Goal: Navigation & Orientation: Find specific page/section

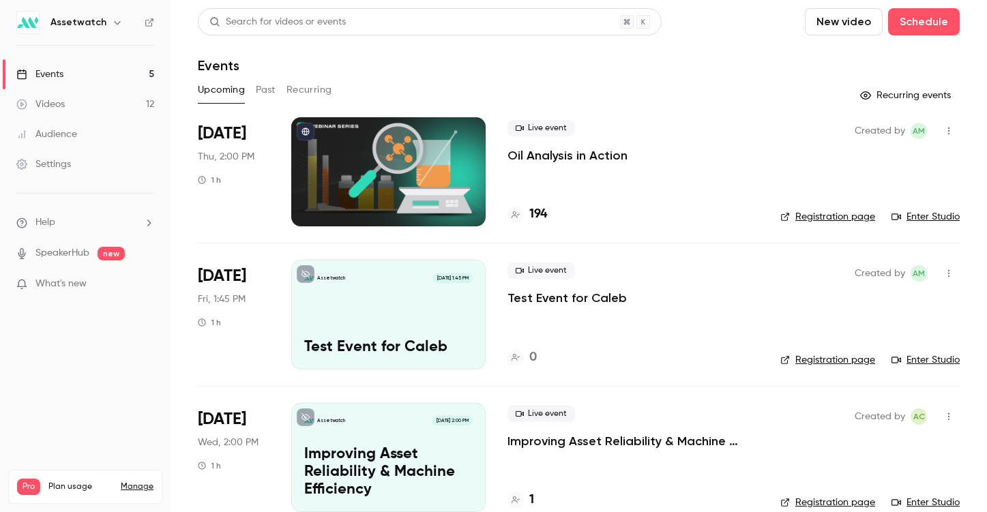
click at [276, 91] on div "Upcoming Past Recurring" at bounding box center [579, 90] width 762 height 22
click at [268, 91] on button "Past" at bounding box center [266, 90] width 20 height 22
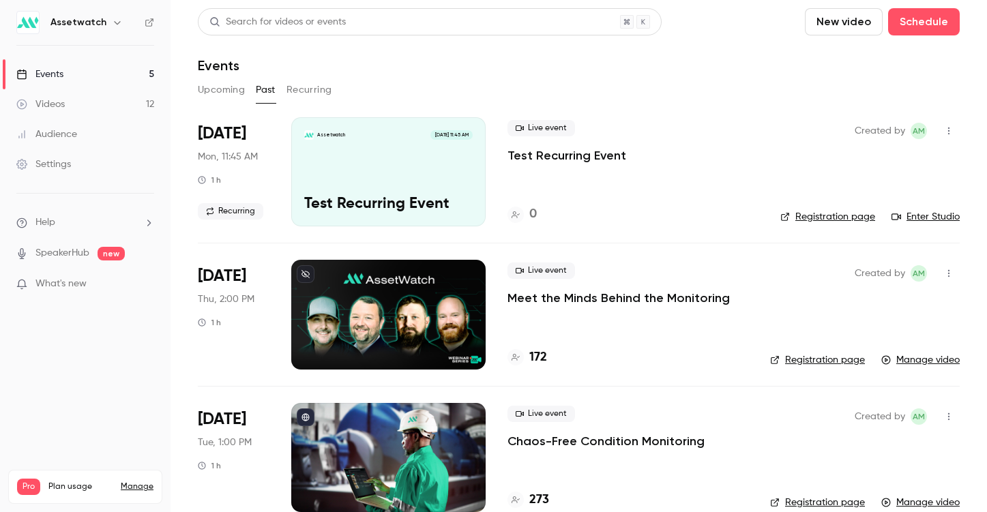
click at [299, 93] on button "Recurring" at bounding box center [309, 90] width 46 height 22
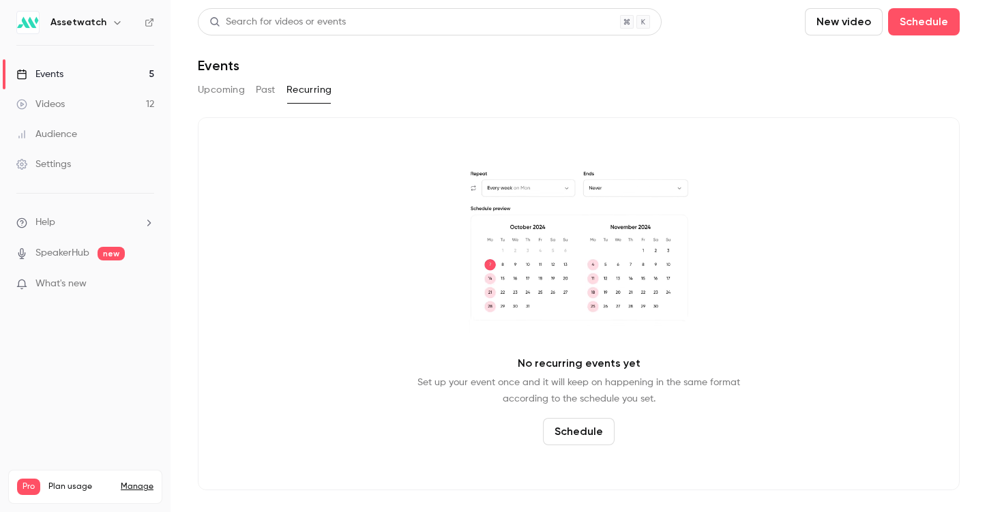
click at [241, 89] on button "Upcoming" at bounding box center [221, 90] width 47 height 22
